Goal: Find specific page/section

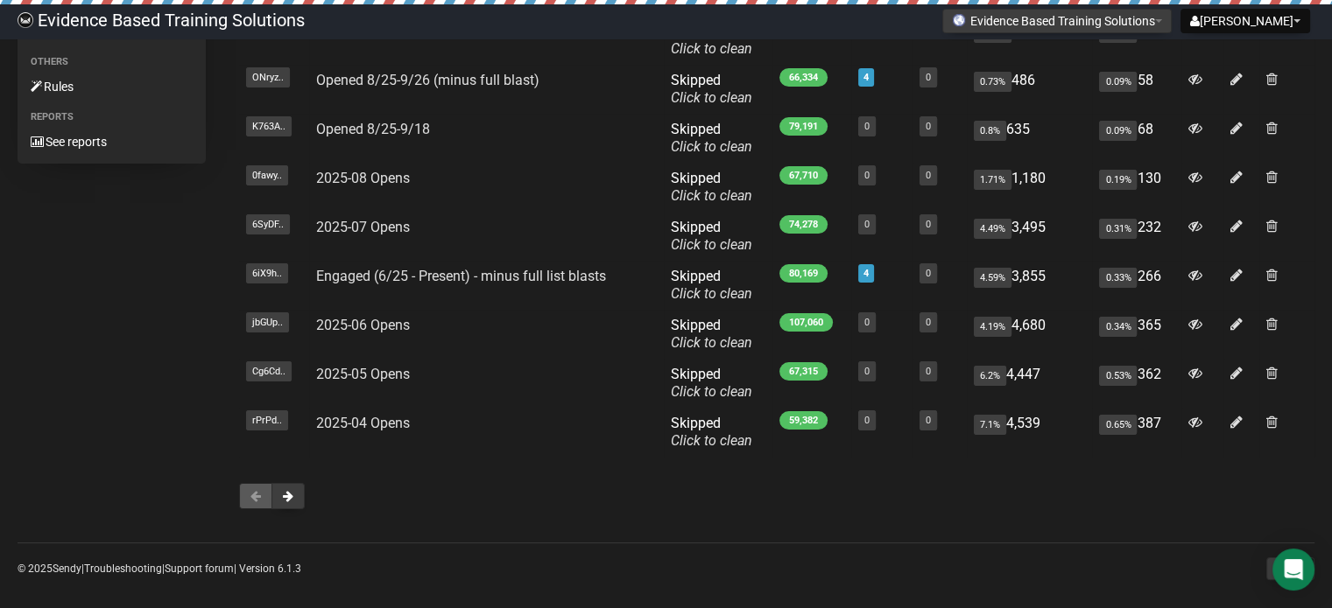
scroll to position [263, 0]
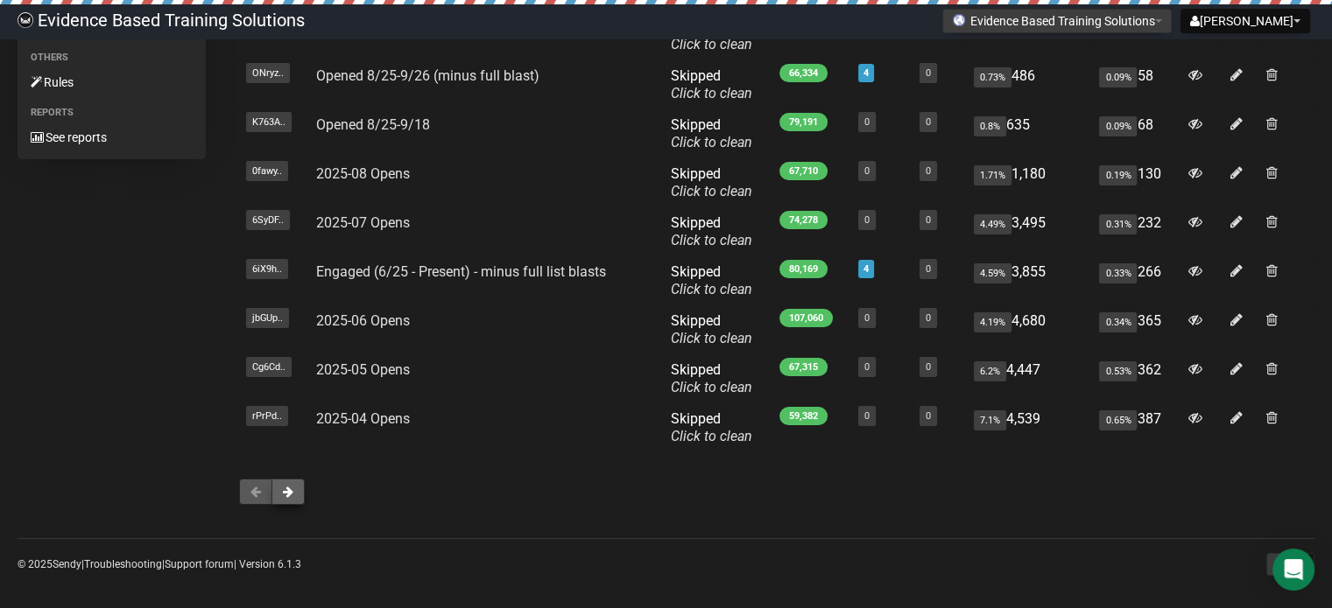
click at [295, 498] on button at bounding box center [287, 492] width 33 height 26
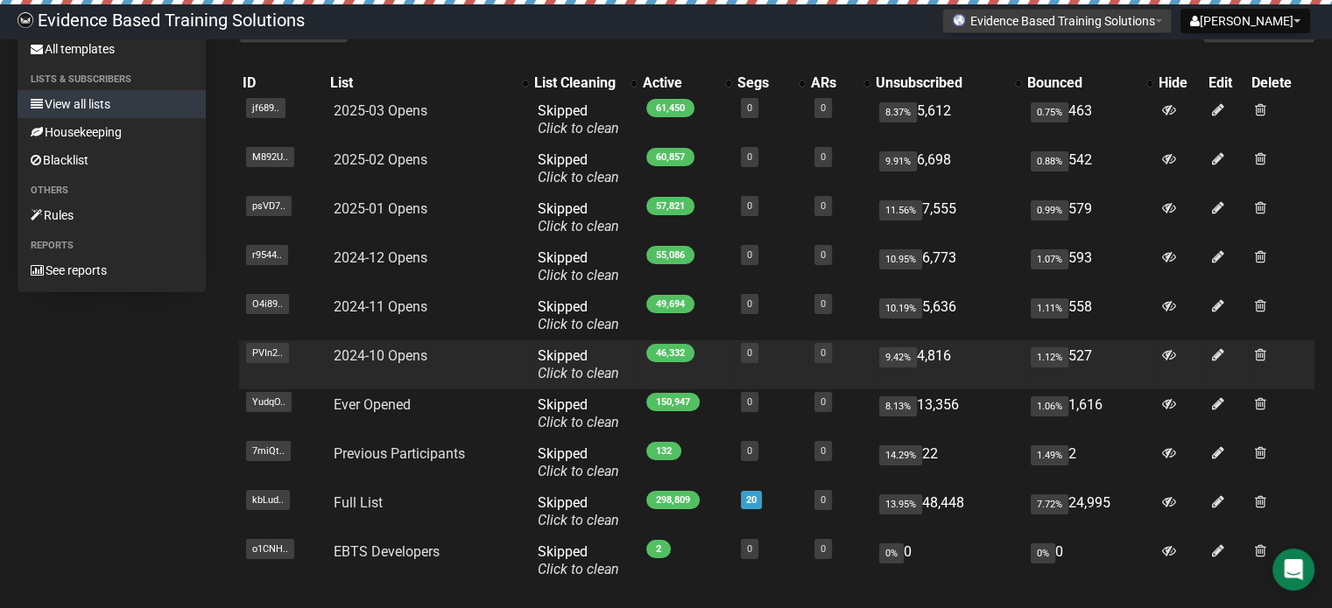
scroll to position [271, 0]
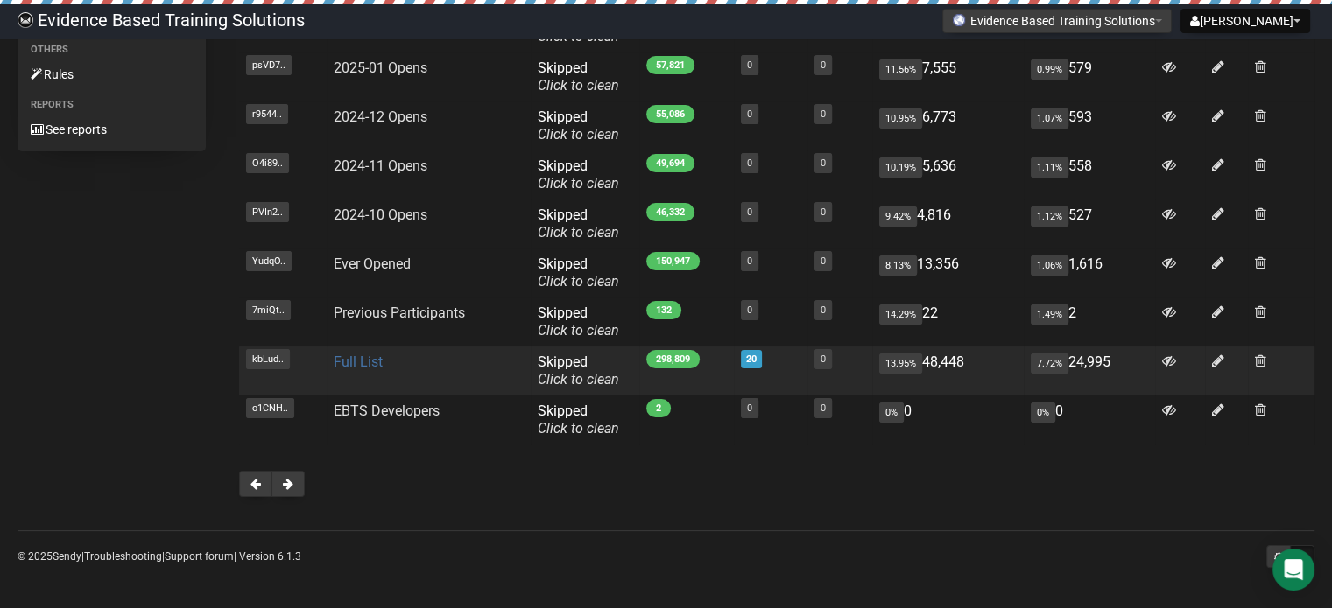
click at [360, 362] on link "Full List" at bounding box center [358, 362] width 49 height 17
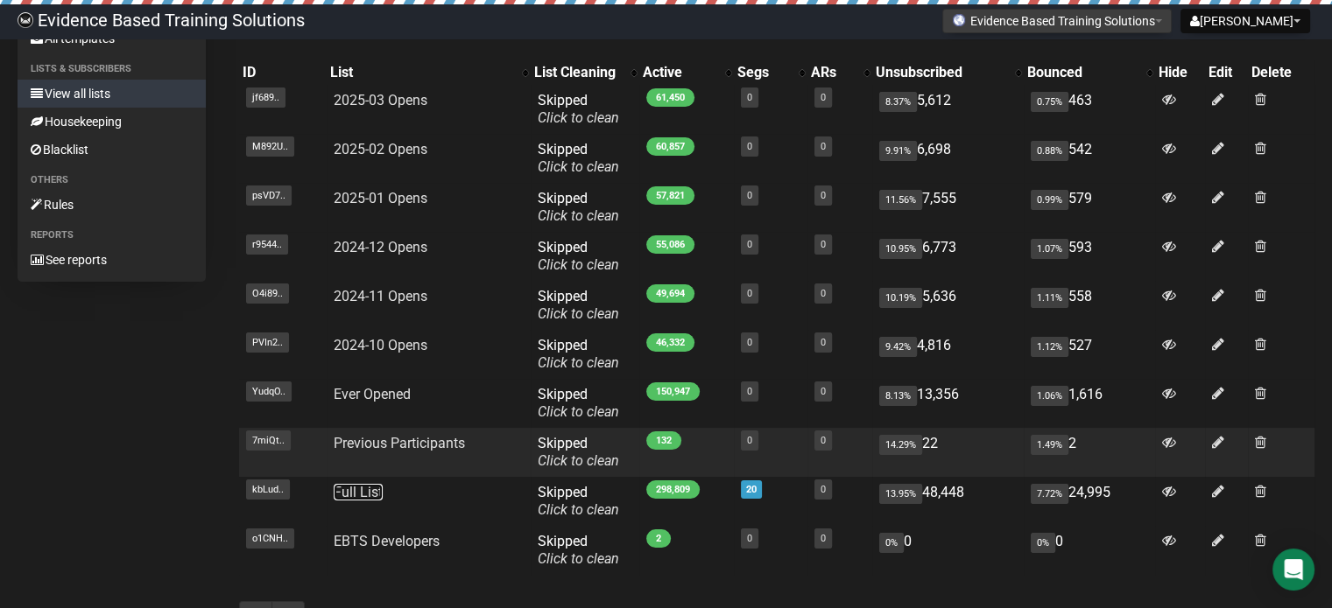
scroll to position [183, 0]
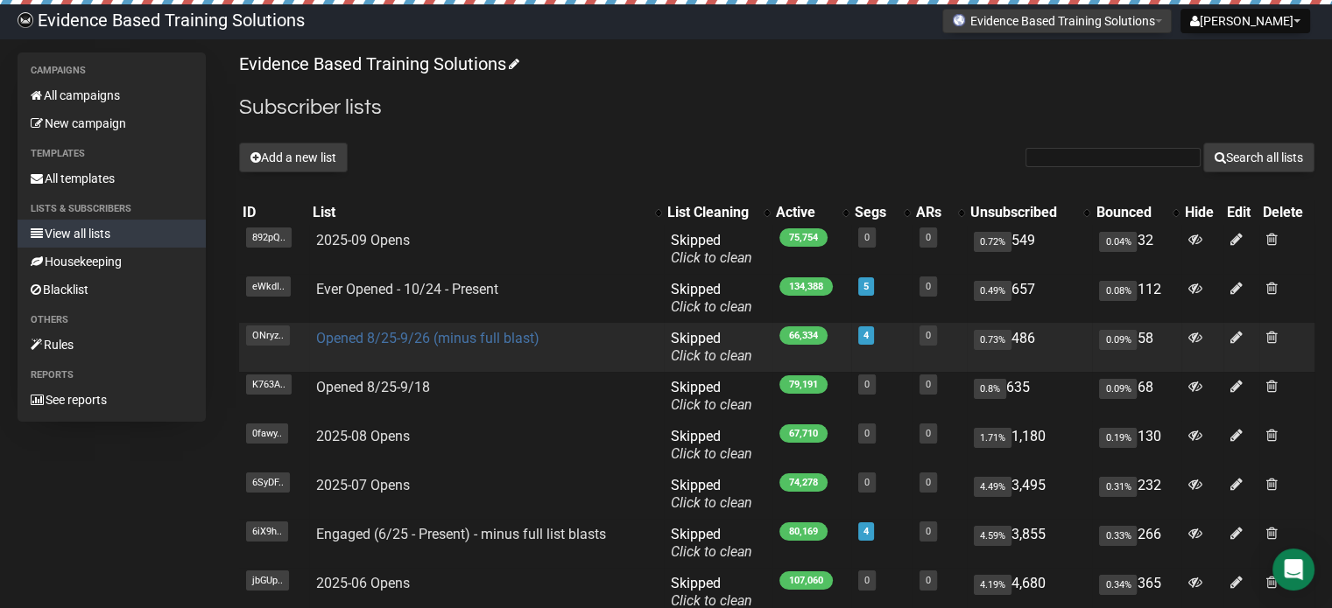
click at [432, 336] on link "Opened 8/25-9/26 (minus full blast)" at bounding box center [427, 338] width 223 height 17
